Goal: Task Accomplishment & Management: Manage account settings

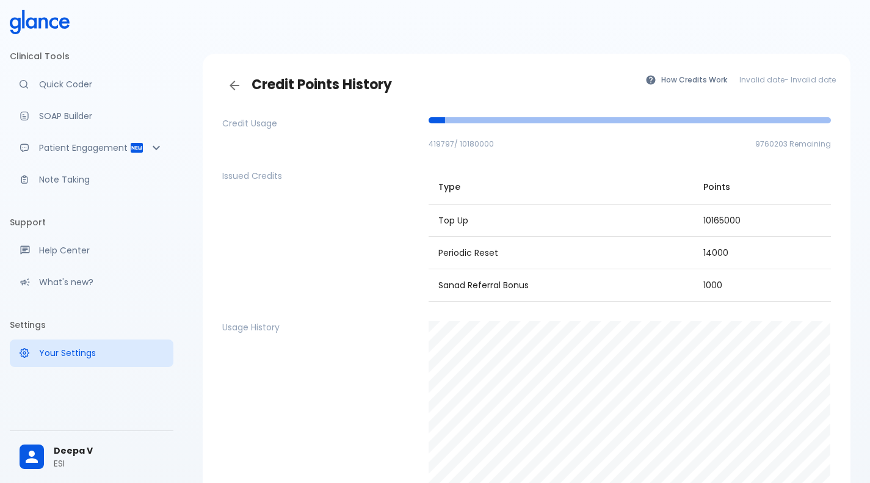
scroll to position [192, 0]
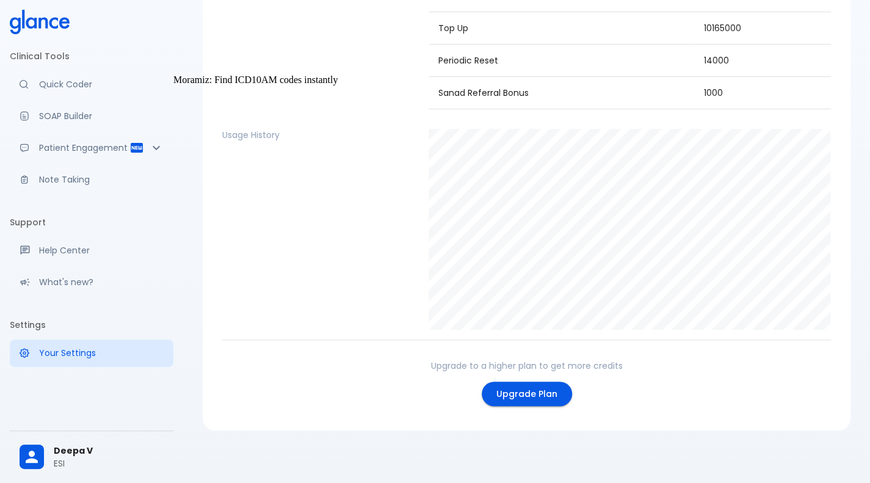
click at [71, 82] on p "Quick Coder" at bounding box center [101, 84] width 125 height 12
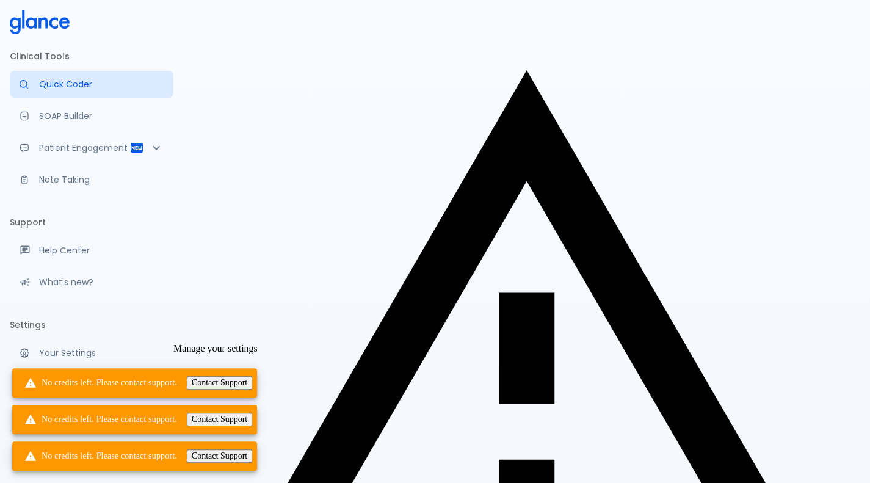
click at [118, 360] on link "Your Settings" at bounding box center [92, 352] width 164 height 27
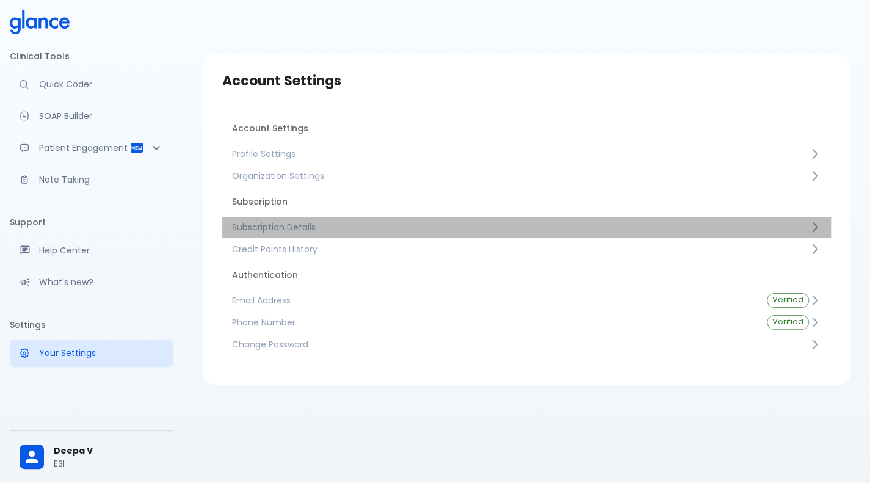
click at [352, 229] on span "Subscription Details" at bounding box center [520, 227] width 577 height 12
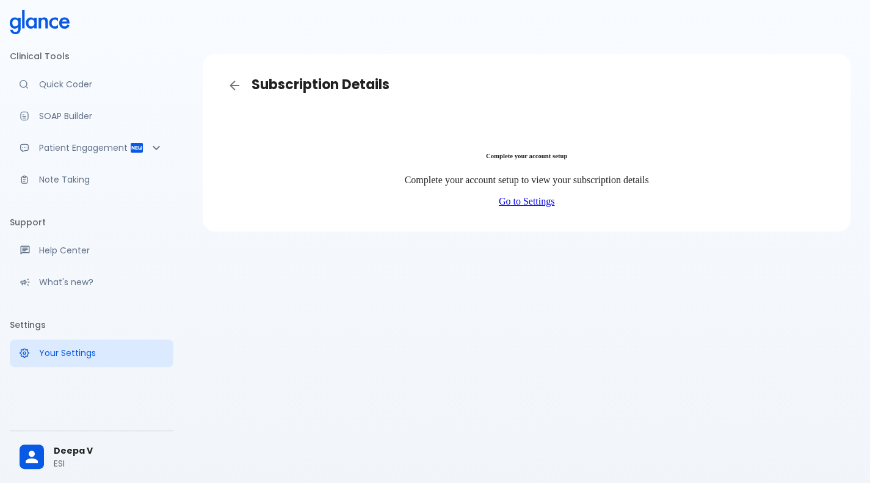
click at [523, 201] on link "Go to Settings" at bounding box center [527, 201] width 56 height 10
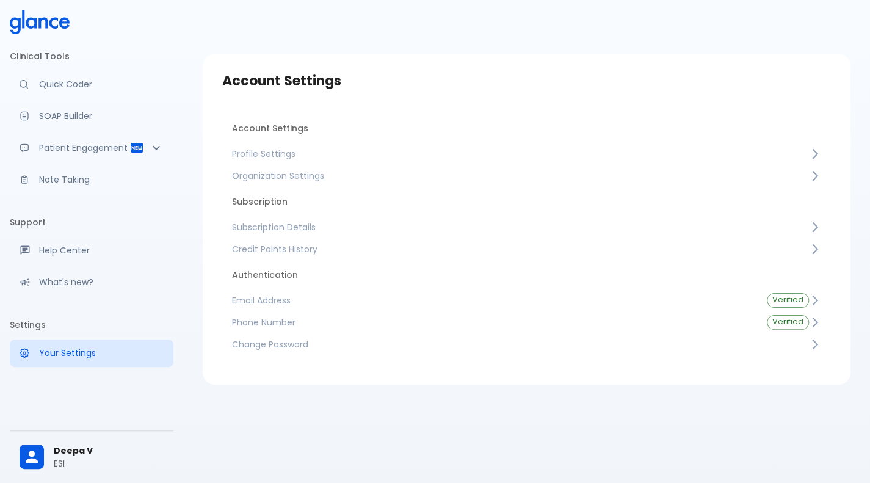
click at [46, 458] on div at bounding box center [37, 456] width 34 height 24
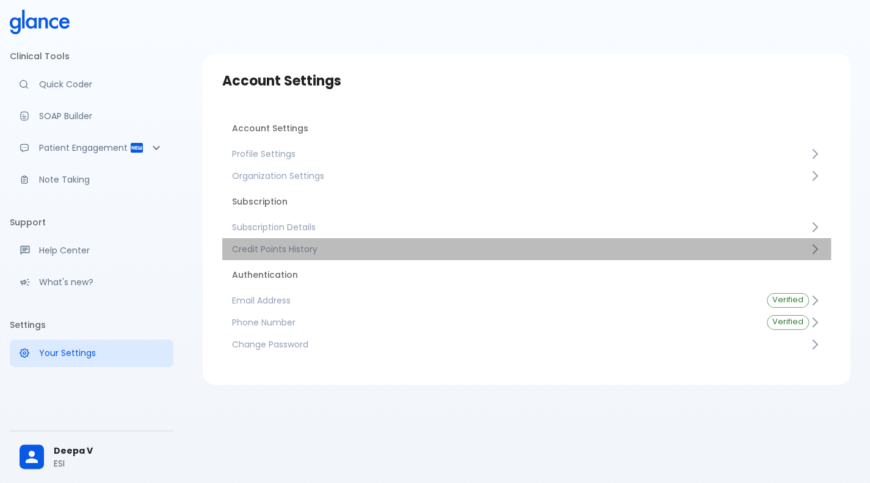
click at [364, 251] on span "Credit Points History" at bounding box center [520, 249] width 577 height 12
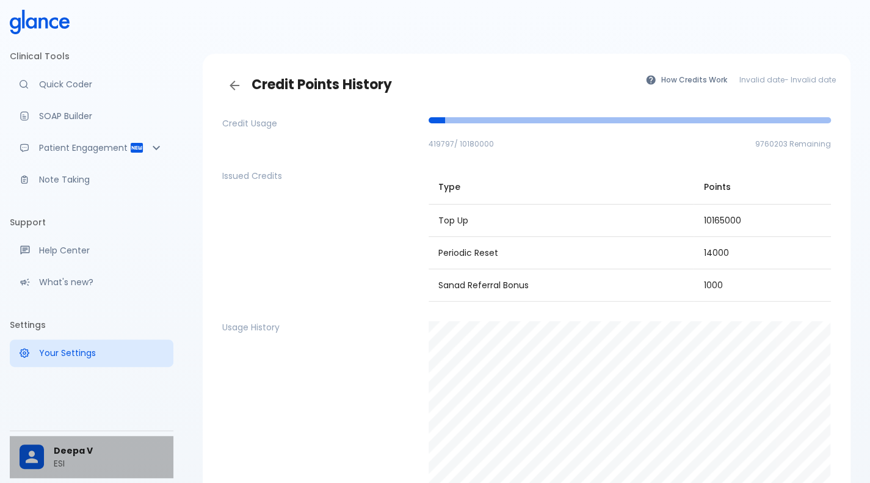
click at [44, 457] on div at bounding box center [37, 456] width 34 height 24
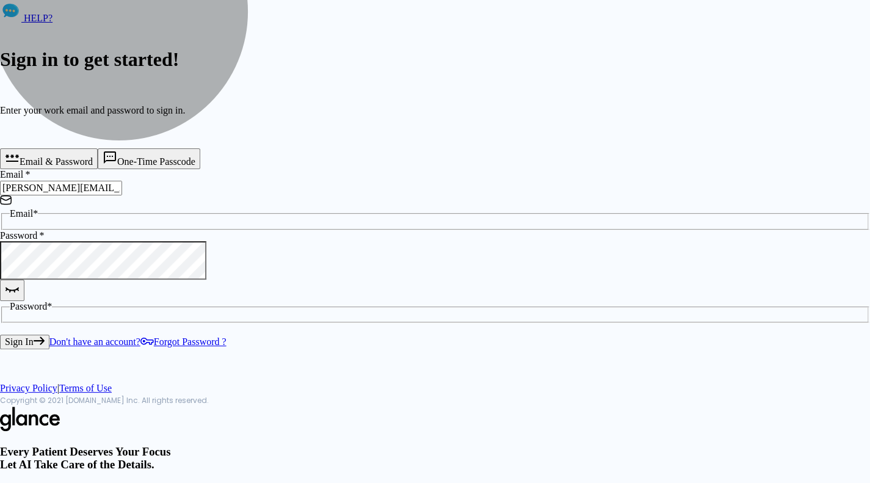
click at [49, 335] on button "Sign In" at bounding box center [24, 342] width 49 height 15
